Goal: Information Seeking & Learning: Learn about a topic

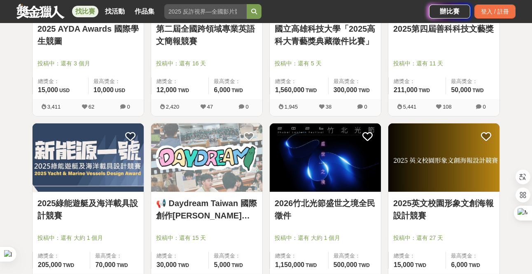
scroll to position [247, 0]
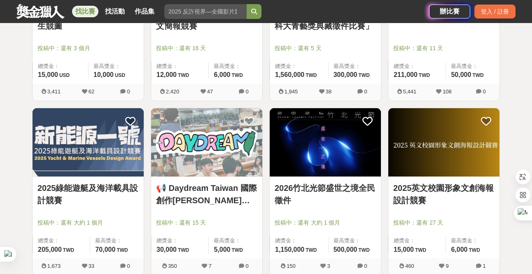
click at [425, 192] on link "2025英文校園形象文創海報設計競賽" at bounding box center [443, 194] width 101 height 25
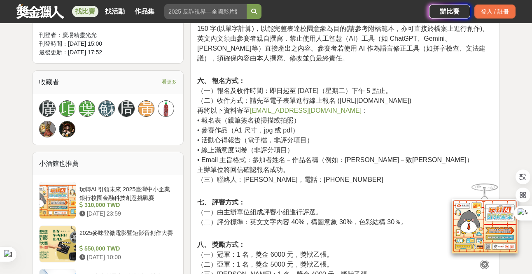
scroll to position [494, 0]
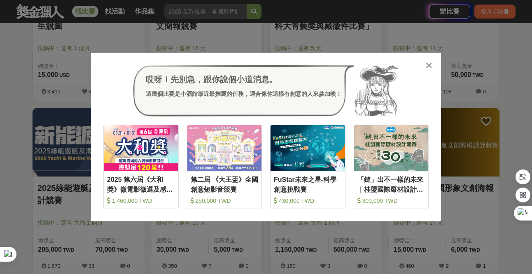
click at [429, 66] on icon at bounding box center [429, 65] width 6 height 8
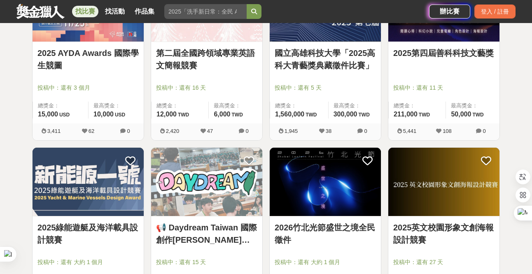
scroll to position [82, 0]
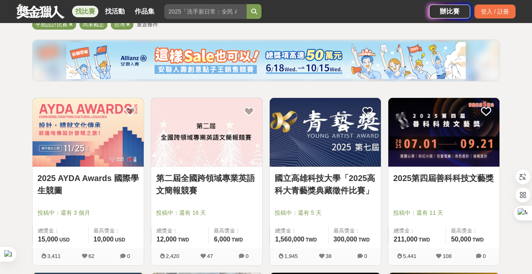
click at [66, 188] on link "2025 AYDA Awards 國際學生競圖" at bounding box center [87, 184] width 101 height 25
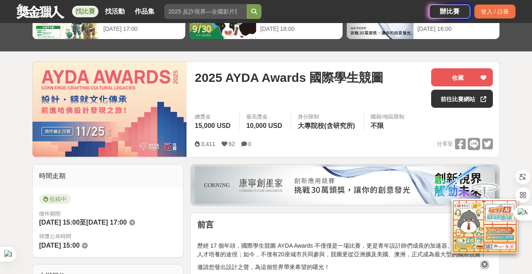
scroll to position [41, 0]
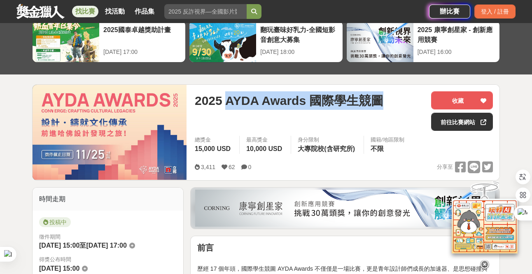
drag, startPoint x: 227, startPoint y: 98, endPoint x: 383, endPoint y: 106, distance: 156.3
click at [383, 106] on div "2025 AYDA Awards 國際學生競圖" at bounding box center [310, 100] width 230 height 19
copy span "AYDA Awards 國際學生競圖"
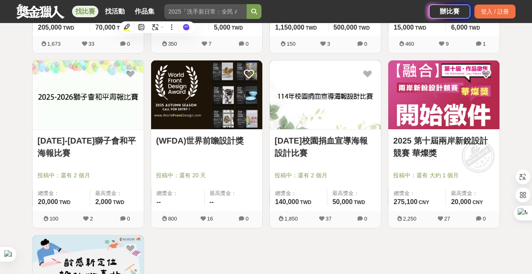
scroll to position [453, 0]
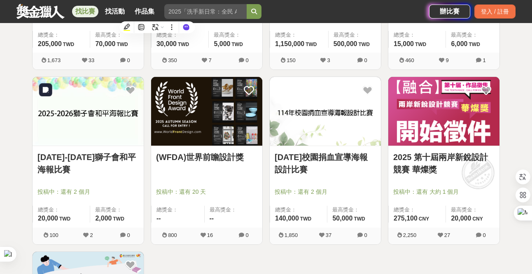
click at [108, 143] on img at bounding box center [88, 111] width 111 height 69
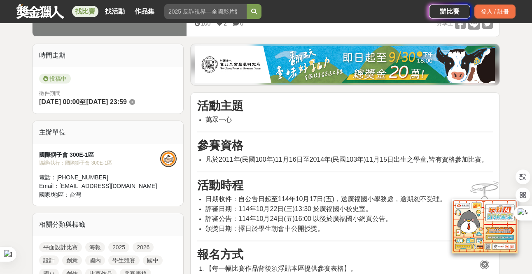
scroll to position [247, 0]
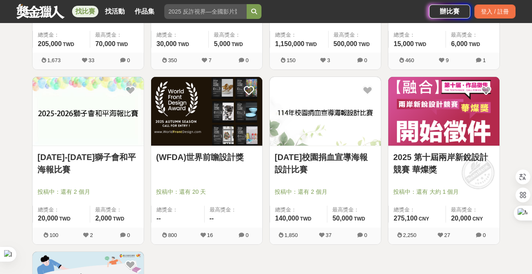
click at [237, 158] on link "(WFDA)世界前瞻設計獎" at bounding box center [206, 157] width 101 height 12
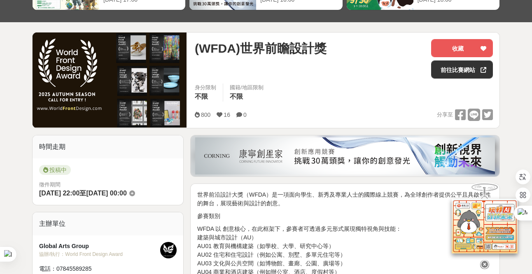
scroll to position [165, 0]
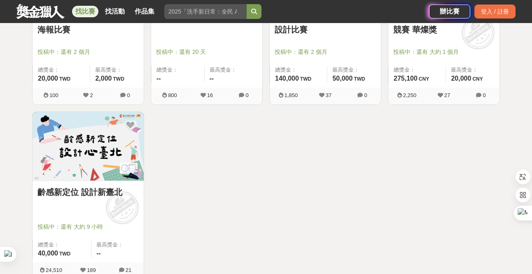
scroll to position [577, 0]
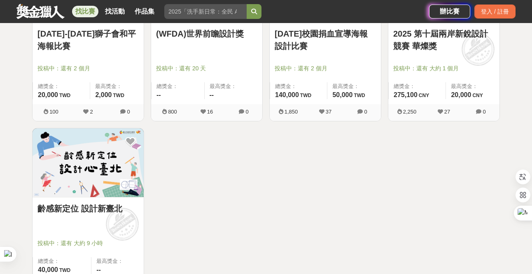
click at [97, 207] on link "齡感新定位 設計新臺北" at bounding box center [87, 209] width 101 height 12
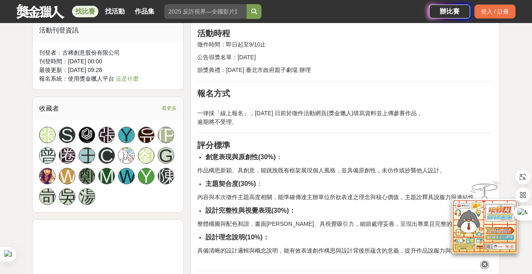
scroll to position [618, 0]
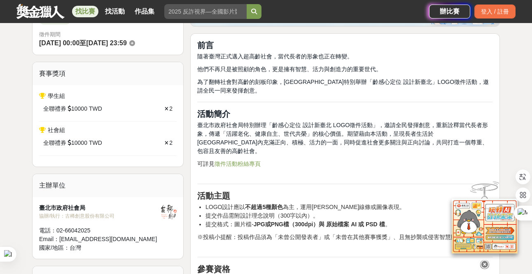
scroll to position [247, 0]
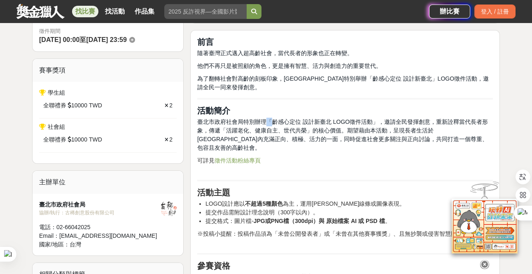
drag, startPoint x: 269, startPoint y: 119, endPoint x: 300, endPoint y: 121, distance: 31.7
click at [270, 119] on span "臺北市政府社會局特別辦理「齡感心定位 設計新臺北 LOGO徵件活動」，邀請全民發揮創意，重新詮釋當代長者形象，傳遞「活躍老化、健康自主、世代共榮」的核心價值。…" at bounding box center [342, 135] width 291 height 33
click at [300, 121] on span "臺北市政府社會局特別辦理「齡感心定位 設計新臺北 LOGO徵件活動」，邀請全民發揮創意，重新詮釋當代長者形象，傳遞「活躍老化、健康自主、世代共榮」的核心價值。…" at bounding box center [342, 135] width 291 height 33
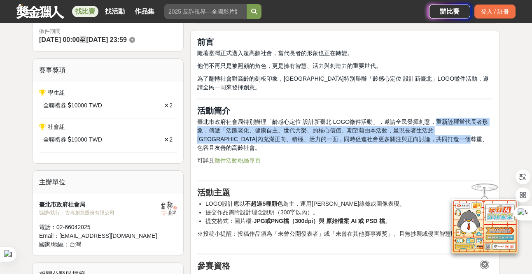
drag, startPoint x: 432, startPoint y: 119, endPoint x: 451, endPoint y: 141, distance: 28.9
click at [450, 141] on span "臺北市政府社會局特別辦理「齡感心定位 設計新臺北 LOGO徵件活動」，邀請全民發揮創意，重新詮釋當代長者形象，傳遞「活躍老化、健康自主、世代共榮」的核心價值。…" at bounding box center [342, 135] width 291 height 33
copy span "重新詮釋當代長者形象，傳遞「活躍老化、健康自主、世代共榮」的核心價值。期望藉由本活動，呈現長者生活於[GEOGRAPHIC_DATA]內充滿正向、積極、活力的…"
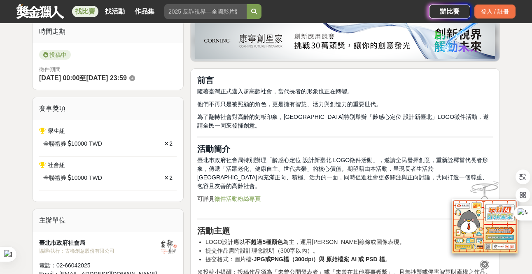
scroll to position [206, 0]
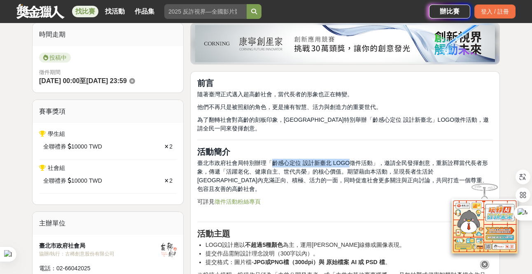
drag, startPoint x: 272, startPoint y: 162, endPoint x: 349, endPoint y: 164, distance: 77.1
click at [349, 164] on span "臺北市政府社會局特別辦理「齡感心定位 設計新臺北 LOGO徵件活動」，邀請全民發揮創意，重新詮釋當代長者形象，傳遞「活躍老化、健康自主、世代共榮」的核心價值。…" at bounding box center [342, 176] width 291 height 33
copy span "齡感心定位 設計[GEOGRAPHIC_DATA] LOGO"
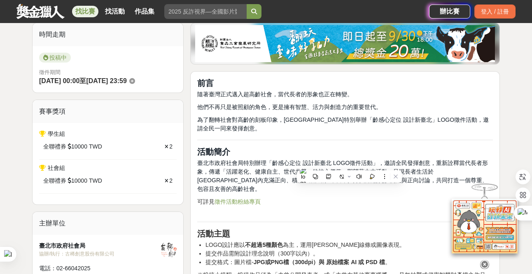
drag, startPoint x: 24, startPoint y: 70, endPoint x: 31, endPoint y: 78, distance: 10.5
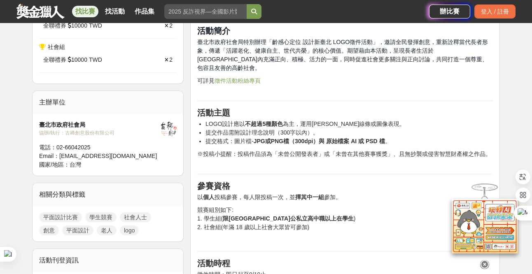
scroll to position [330, 0]
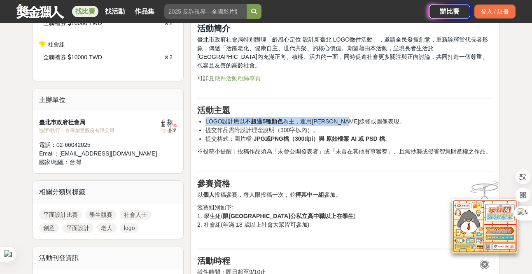
drag, startPoint x: 206, startPoint y: 111, endPoint x: 369, endPoint y: 114, distance: 162.3
click at [369, 117] on li "LOGO設計應以 不超過5種顏色 為主，運用[PERSON_NAME]線條或圖像表現。" at bounding box center [350, 121] width 288 height 9
copy li "LOGO設計應以 不超過5種顏色 為主，運用[PERSON_NAME]線條或圖像表現。"
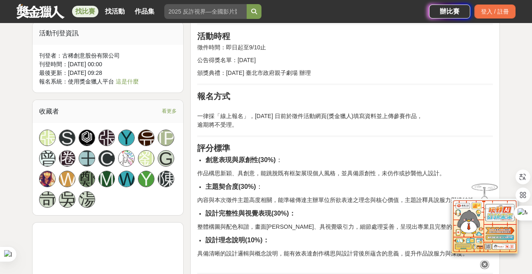
scroll to position [618, 0]
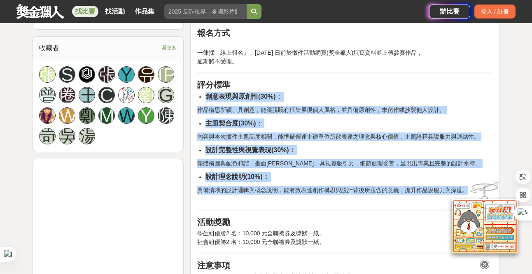
drag, startPoint x: 206, startPoint y: 86, endPoint x: 468, endPoint y: 178, distance: 277.9
click at [468, 177] on div "前言 隨著臺灣正式邁入超高齡社會，當代長者的形象也正在轉變。 他們不再只是被照顧的角色，更是擁有智慧、活力與創造力的重要世代。 為了翻轉社會對高齡的刻板印象，…" at bounding box center [345, 212] width 296 height 1092
copy div "創意表現與原創性(30%) ： 作品構思新穎、具創意，能跳脫既有框架展現個人風格，並具備原創性，未仿作或抄襲他人設計。 主題契合度(30%) ： 內容與本次徵…"
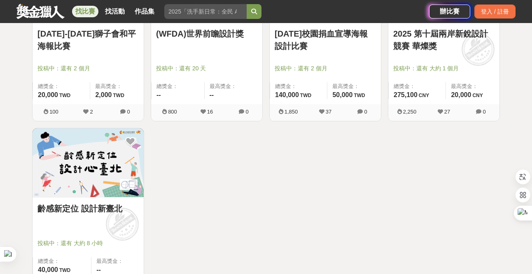
click at [310, 35] on link "[DATE]校園捐血宣導海報設計比賽" at bounding box center [325, 40] width 101 height 25
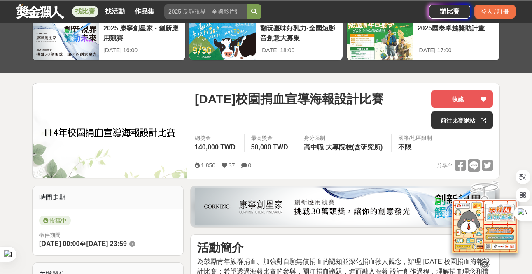
scroll to position [41, 0]
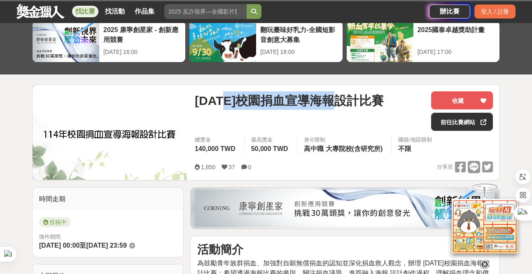
drag, startPoint x: 234, startPoint y: 99, endPoint x: 350, endPoint y: 99, distance: 115.7
click at [350, 99] on span "[DATE]校園捐血宣導海報設計比賽" at bounding box center [289, 100] width 189 height 19
copy span "校園捐血宣導海報設計"
